Goal: Task Accomplishment & Management: Manage account settings

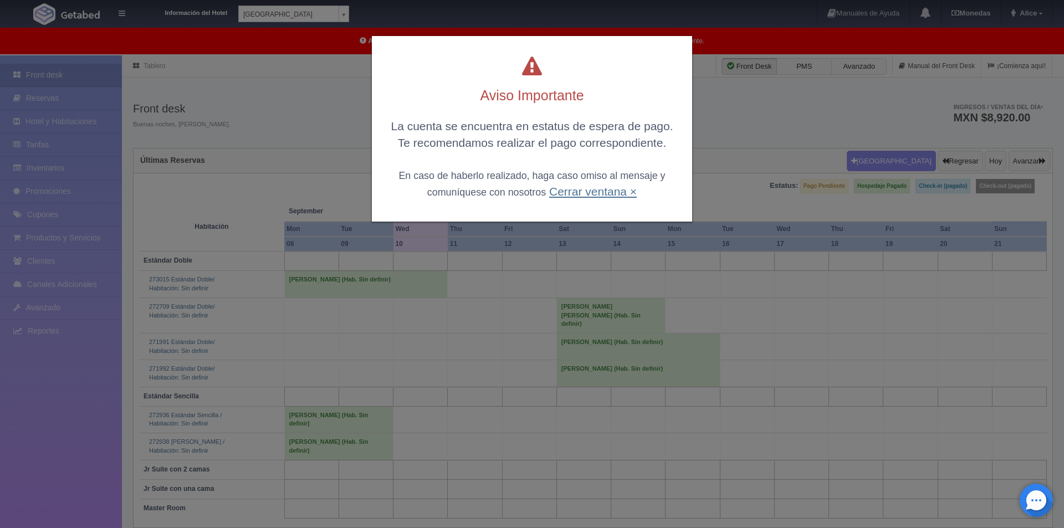
click at [579, 184] on div "La cuenta se encuentra en estatus de espera de pago. Te recomendamos realizar e…" at bounding box center [532, 158] width 298 height 81
click at [559, 196] on link "Cerrar ventana ×" at bounding box center [593, 191] width 88 height 13
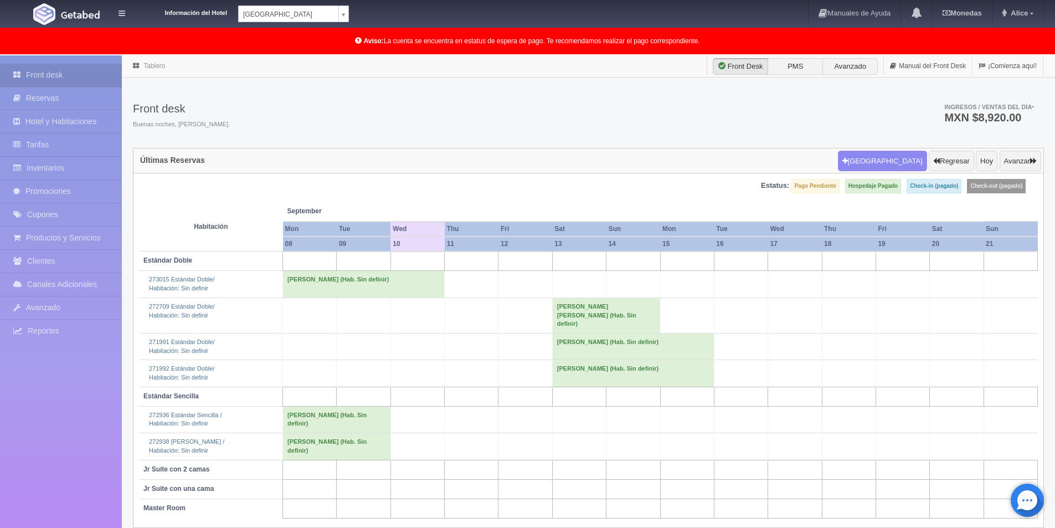
click at [347, 55] on body "Información del Hotel [GEOGRAPHIC_DATA] Campeche [GEOGRAPHIC_DATA] Campeche [GE…" at bounding box center [527, 319] width 1055 height 529
drag, startPoint x: 333, startPoint y: 54, endPoint x: 332, endPoint y: 65, distance: 10.7
select select "375"
